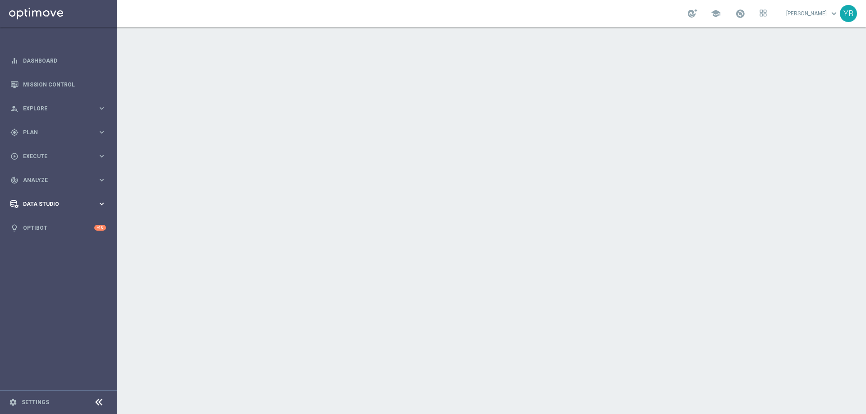
click at [80, 203] on span "Data Studio" at bounding box center [60, 204] width 74 height 5
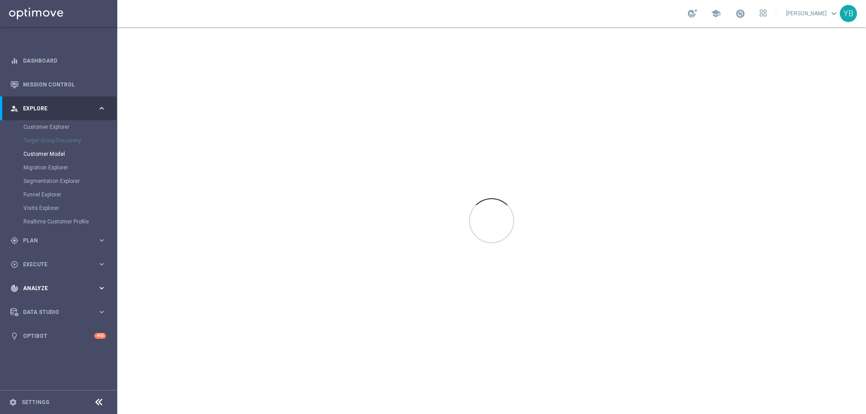
click at [108, 287] on div "track_changes Analyze keyboard_arrow_right" at bounding box center [58, 288] width 116 height 24
click at [39, 266] on span "BI Studio" at bounding box center [56, 266] width 64 height 5
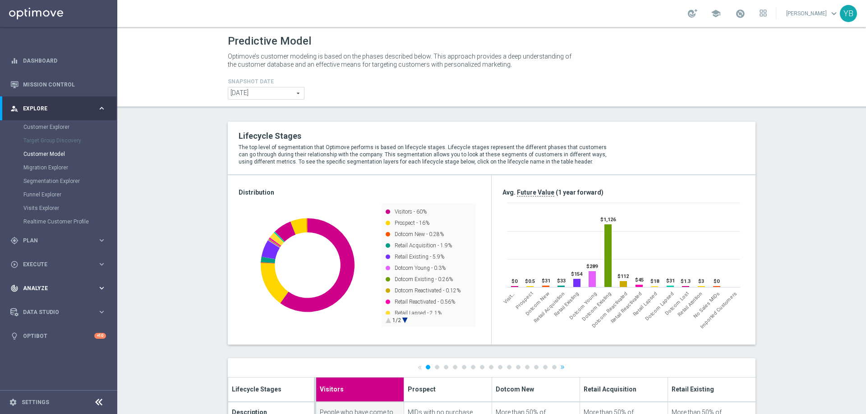
click at [103, 290] on icon "keyboard_arrow_right" at bounding box center [101, 288] width 9 height 9
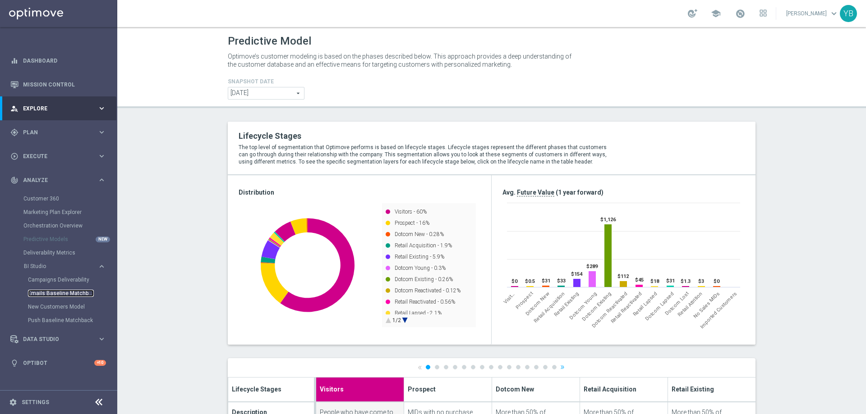
click at [64, 291] on link "Emails Baseline Matchback" at bounding box center [61, 293] width 66 height 7
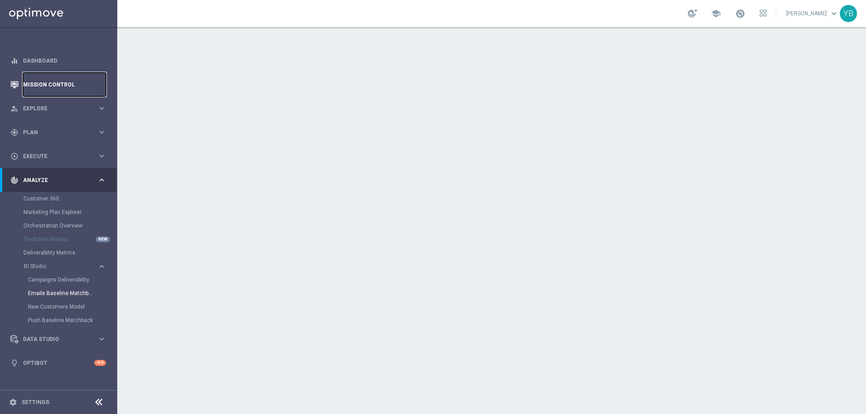
click at [52, 83] on link "Mission Control" at bounding box center [64, 85] width 83 height 24
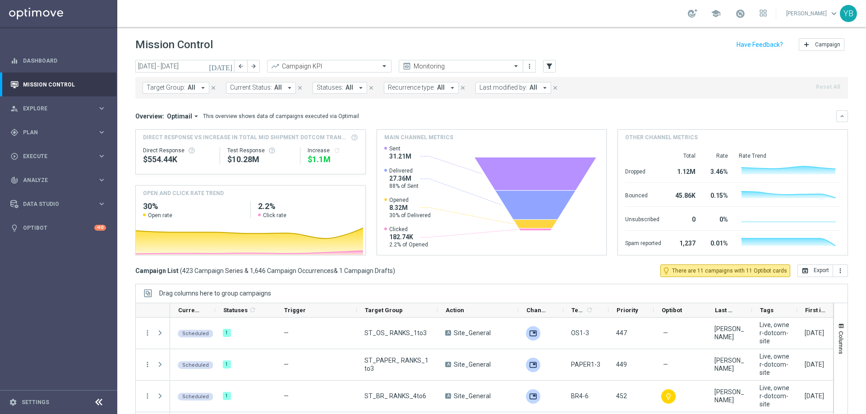
click at [228, 67] on icon "[DATE]" at bounding box center [221, 66] width 24 height 8
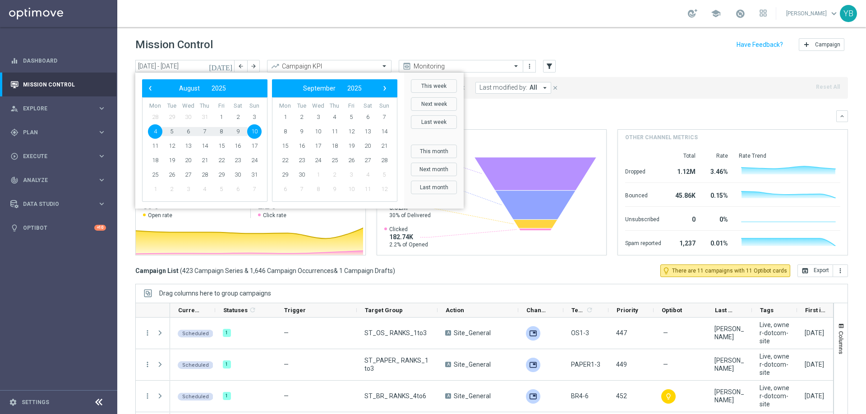
drag, startPoint x: 247, startPoint y: 130, endPoint x: 252, endPoint y: 132, distance: 6.0
click at [252, 132] on span "10" at bounding box center [254, 131] width 14 height 14
click at [256, 133] on span "10" at bounding box center [254, 131] width 14 height 14
type input "[DATE] - [DATE]"
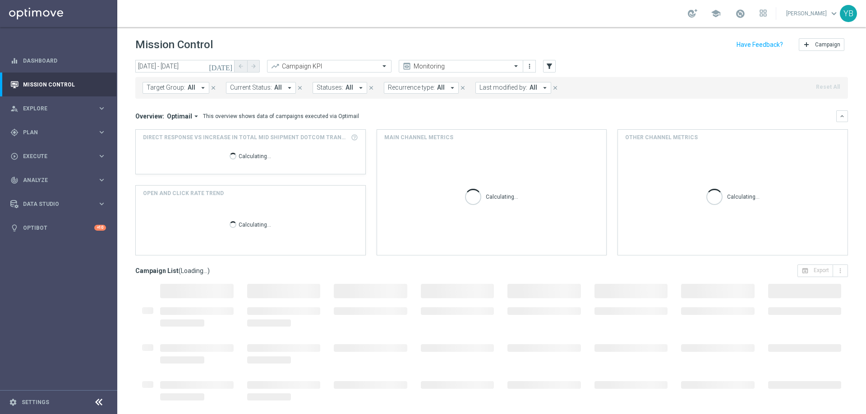
click at [193, 119] on icon "arrow_drop_down" at bounding box center [196, 116] width 8 height 8
click at [175, 129] on div "Analysis" at bounding box center [171, 130] width 22 height 8
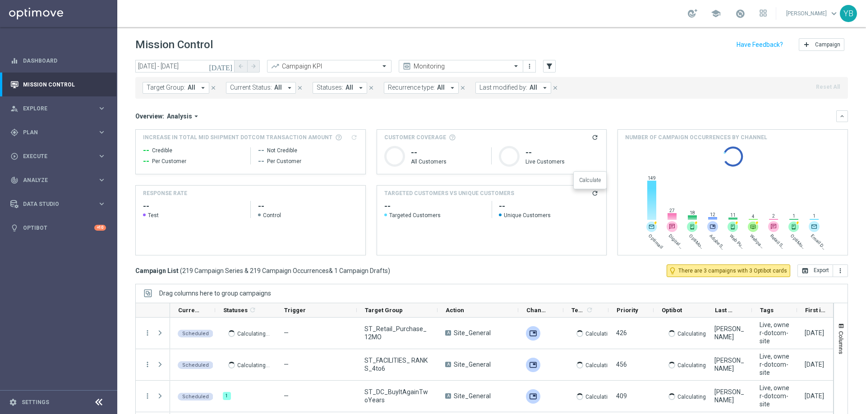
click at [592, 192] on icon "refresh" at bounding box center [594, 193] width 7 height 7
